Goal: Obtain resource: Download file/media

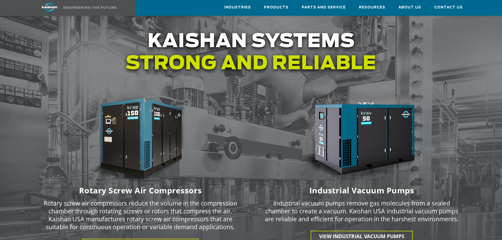
scroll to position [659, 0]
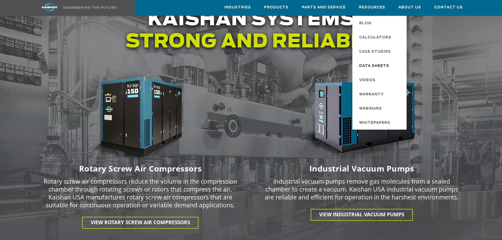
click at [381, 65] on span "Data Sheets" at bounding box center [374, 66] width 30 height 9
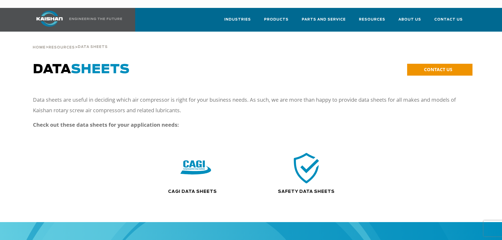
click at [305, 171] on img at bounding box center [307, 168] width 34 height 34
click at [190, 159] on img at bounding box center [196, 168] width 34 height 34
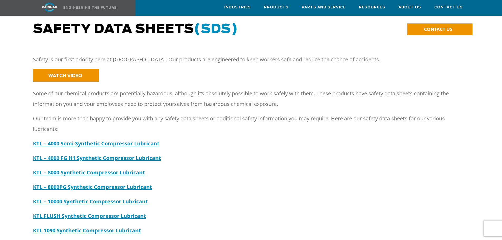
scroll to position [26, 0]
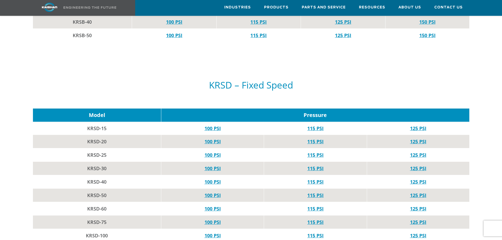
scroll to position [474, 0]
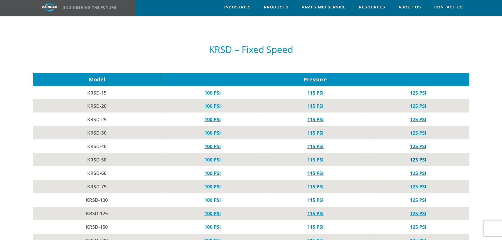
click at [421, 157] on link "125 PSI" at bounding box center [418, 160] width 16 height 6
